Goal: Download file/media

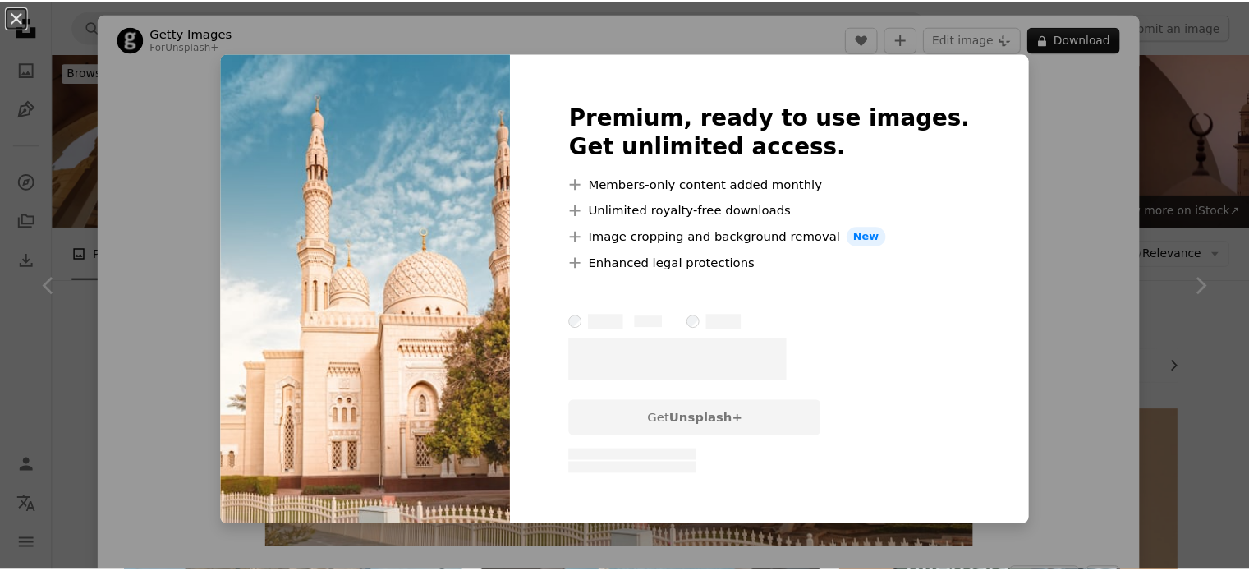
scroll to position [82, 0]
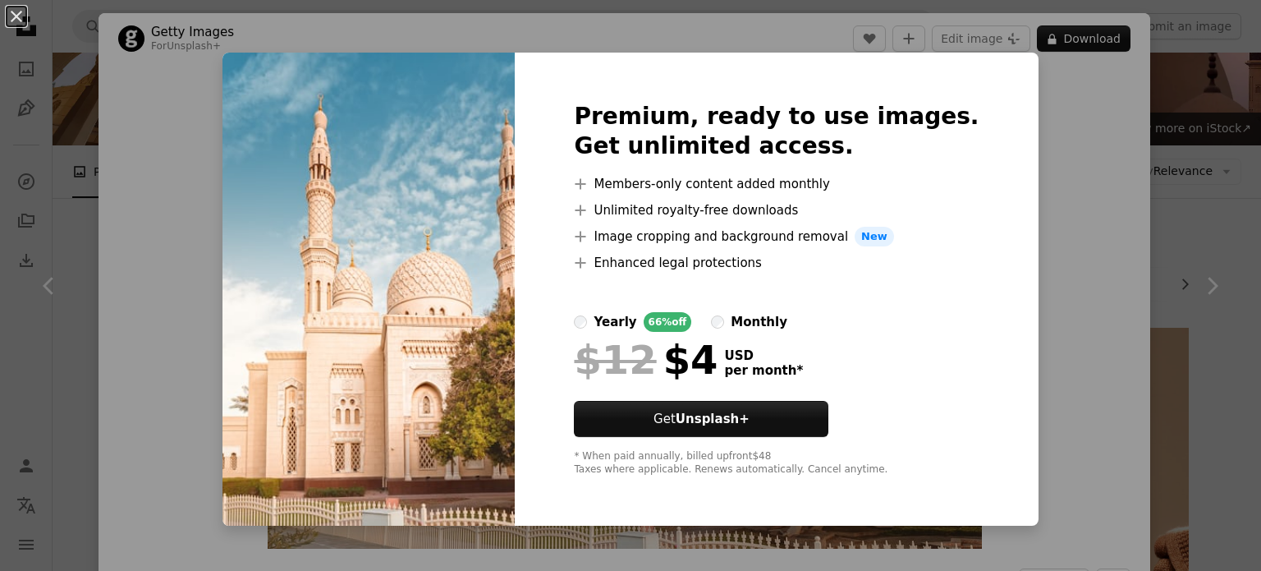
click at [507, 79] on img at bounding box center [369, 289] width 292 height 473
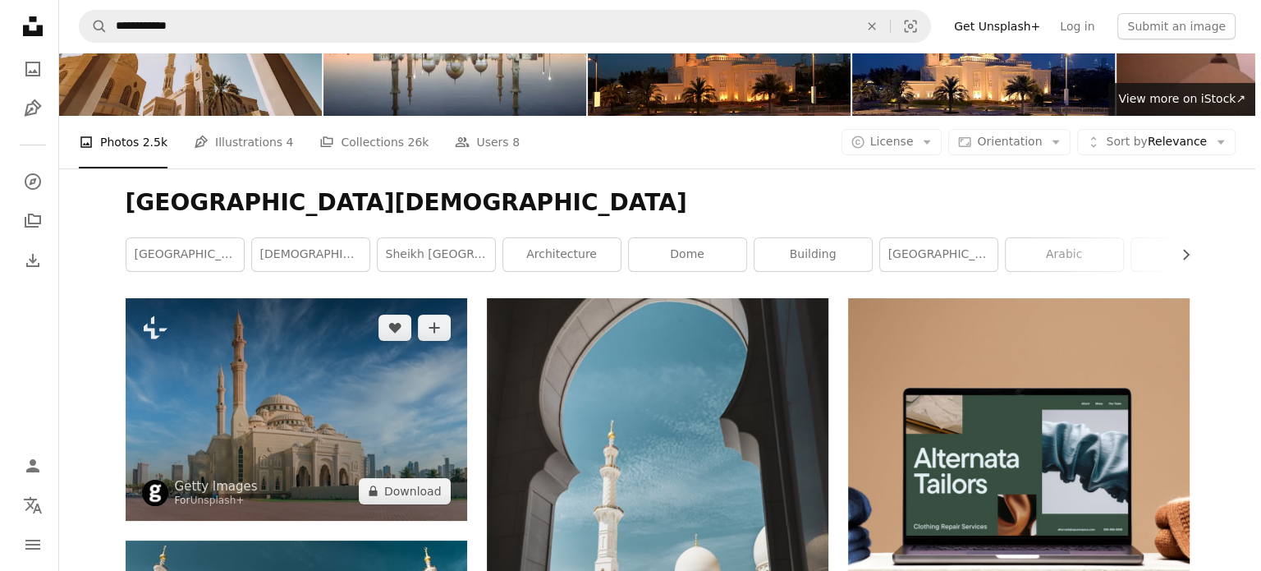
scroll to position [164, 0]
